Goal: Ask a question

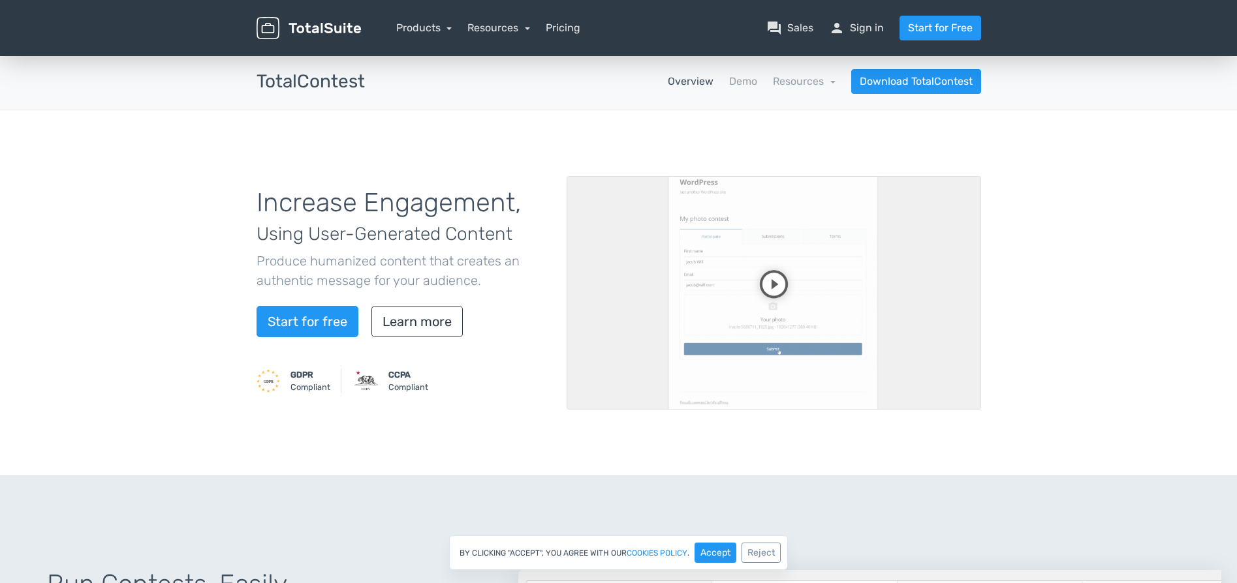
click at [314, 36] on img at bounding box center [308, 28] width 104 height 23
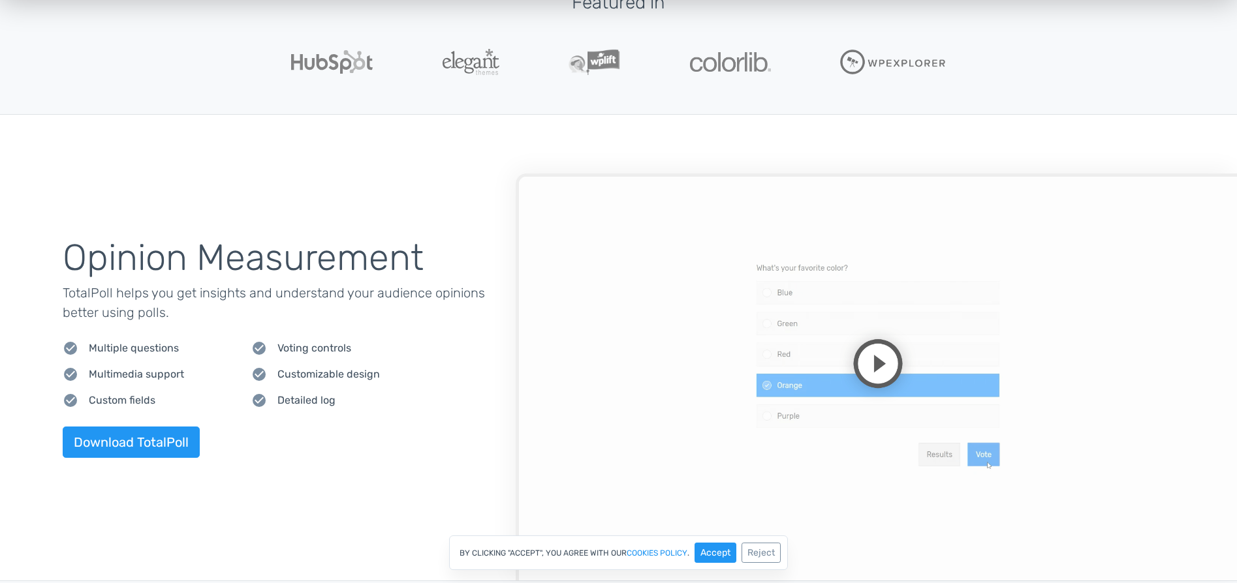
scroll to position [439, 0]
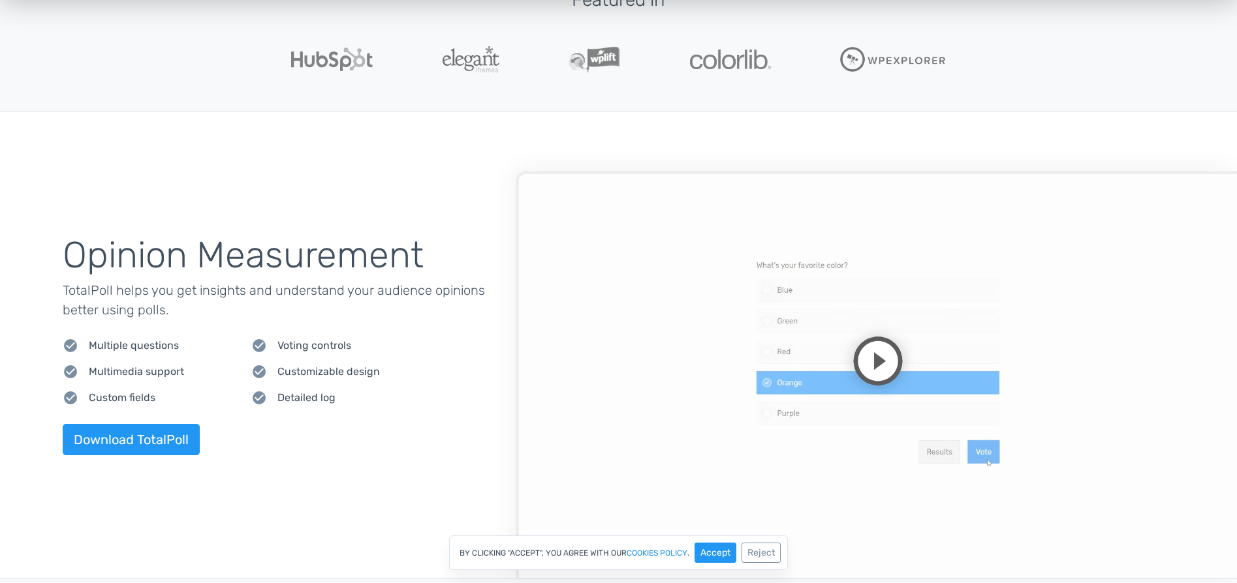
click at [878, 359] on video at bounding box center [876, 374] width 721 height 407
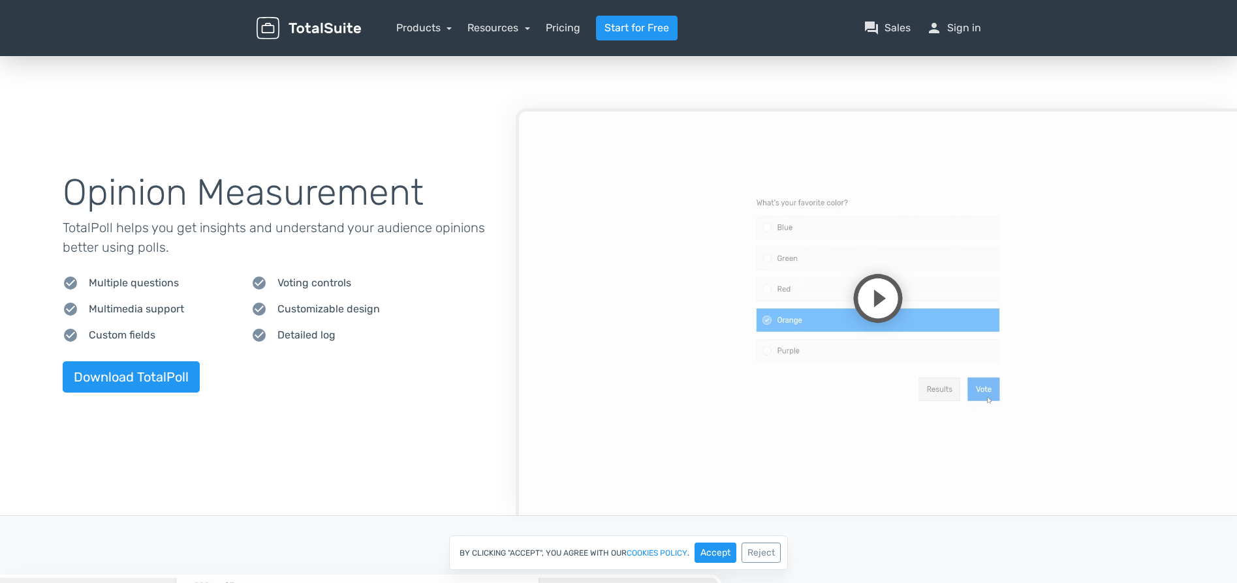
scroll to position [527, 0]
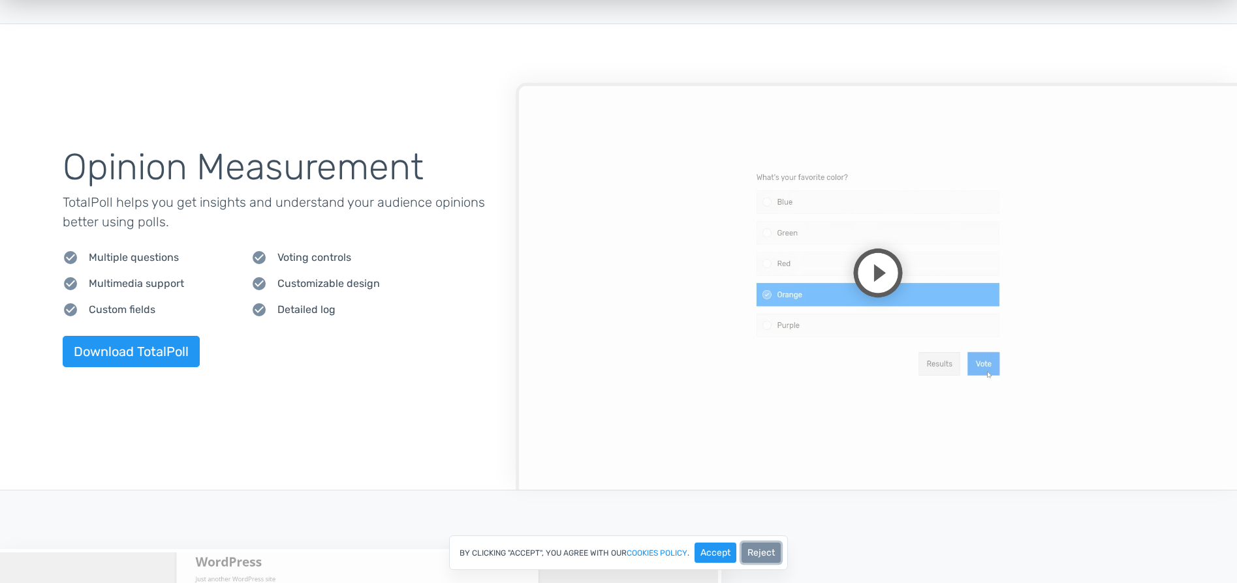
click at [755, 550] on button "Reject" at bounding box center [760, 553] width 39 height 20
click at [260, 382] on div "Opinion Measurement TotalPoll helps you get insights and understand your audien…" at bounding box center [618, 257] width 1237 height 466
click at [728, 286] on video at bounding box center [876, 286] width 721 height 407
click at [701, 308] on video at bounding box center [876, 286] width 721 height 407
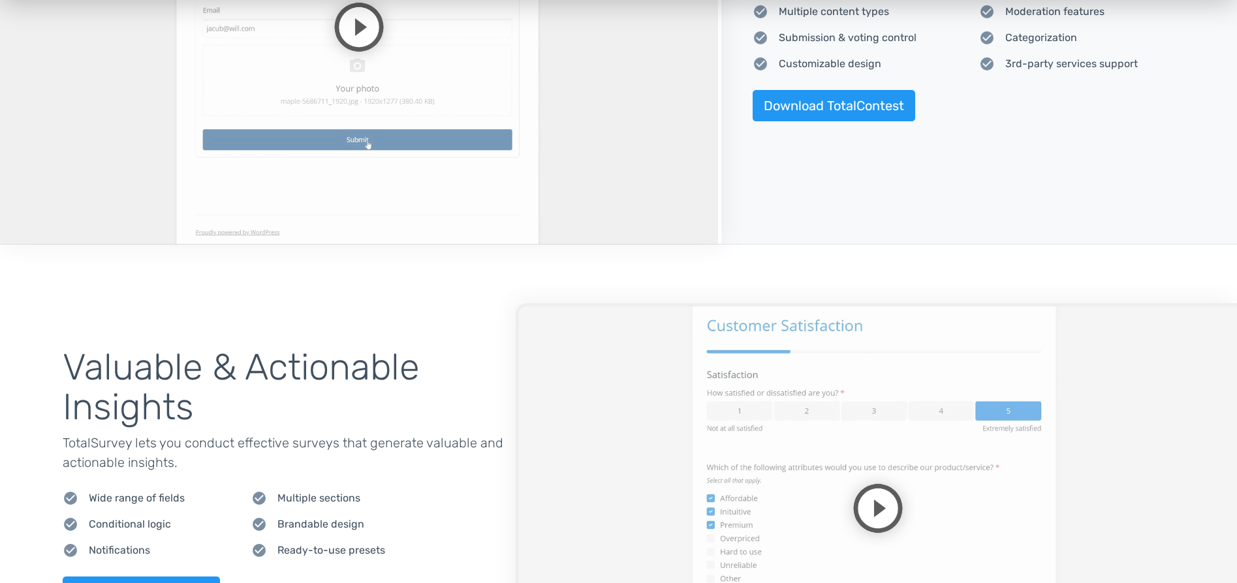
scroll to position [1511, 0]
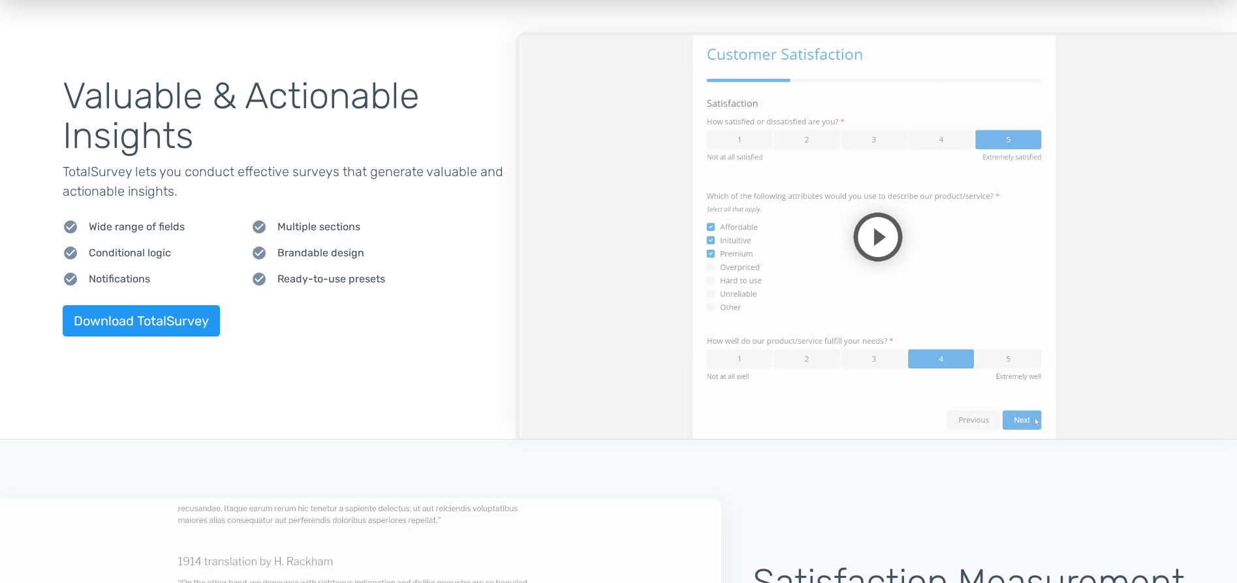
click at [867, 236] on video at bounding box center [876, 235] width 721 height 407
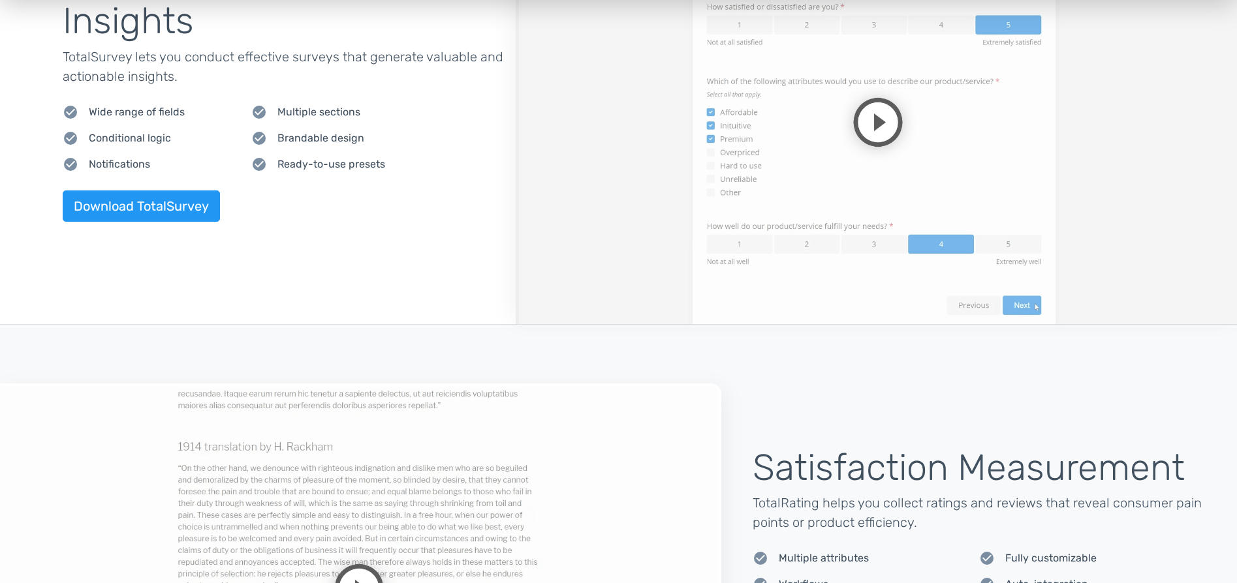
scroll to position [1912, 0]
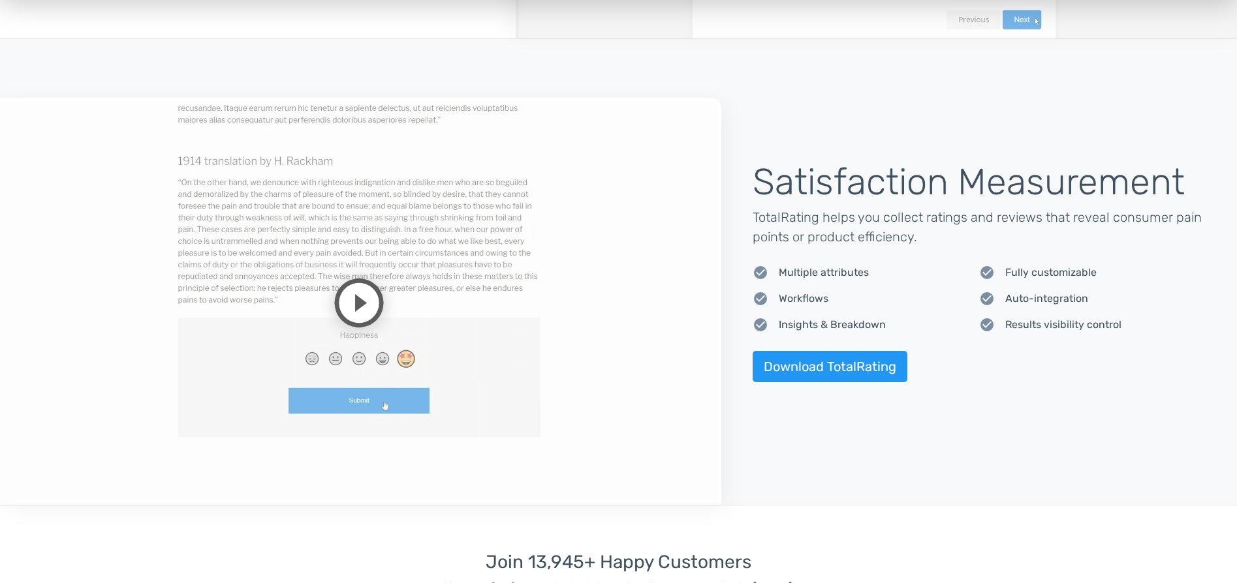
click at [345, 309] on video at bounding box center [360, 301] width 721 height 407
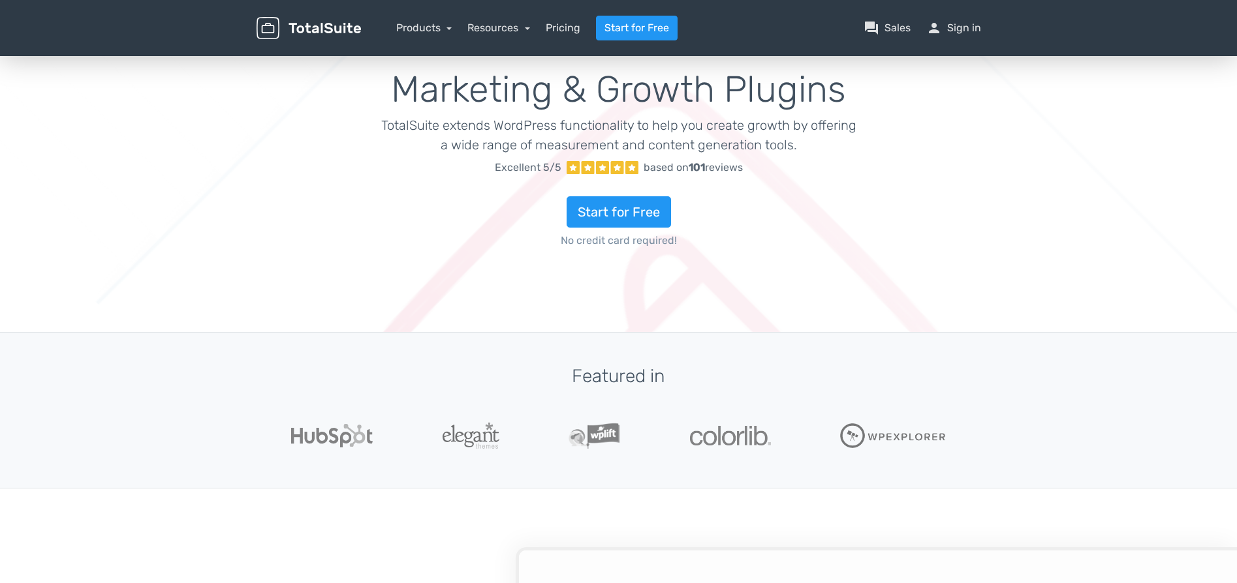
scroll to position [0, 0]
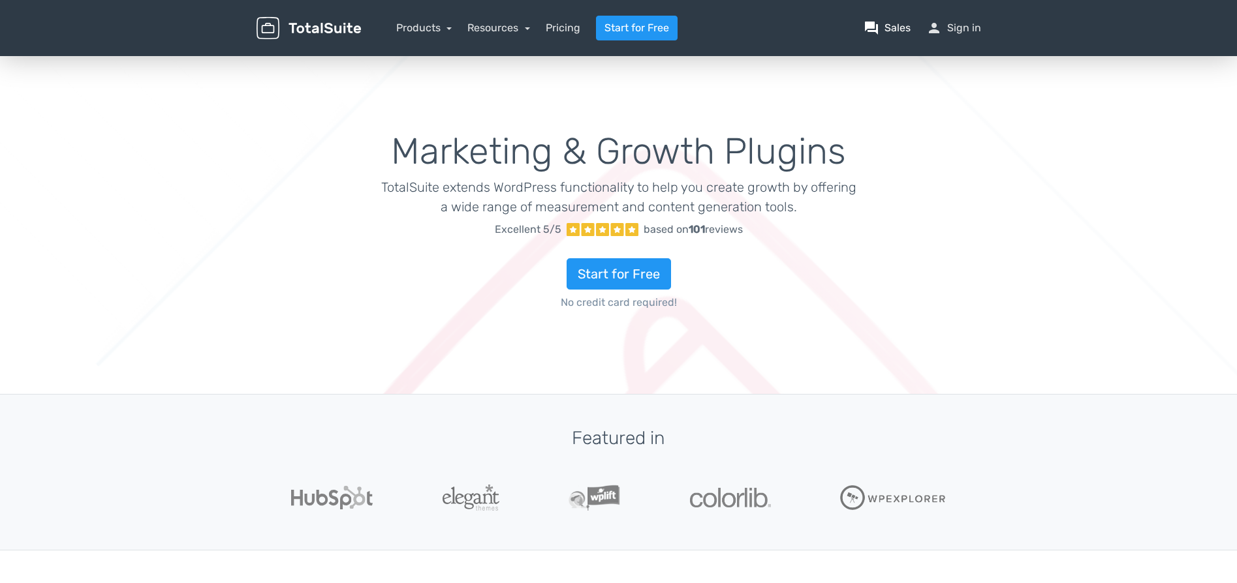
click at [882, 33] on link "question_answer Sales" at bounding box center [886, 28] width 47 height 16
